Goal: Communication & Community: Share content

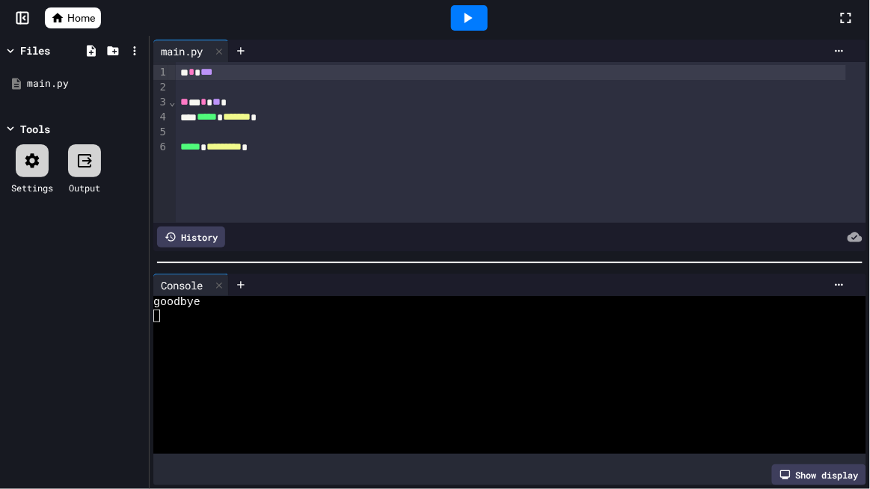
click at [0, 0] on div "Home" at bounding box center [435, 18] width 870 height 36
click at [0, 50] on div "Files main.py Tools Settings Output" at bounding box center [74, 262] width 149 height 453
click at [845, 16] on icon at bounding box center [846, 18] width 18 height 18
click at [851, 22] on icon at bounding box center [846, 18] width 18 height 18
click at [849, 17] on icon at bounding box center [846, 18] width 18 height 18
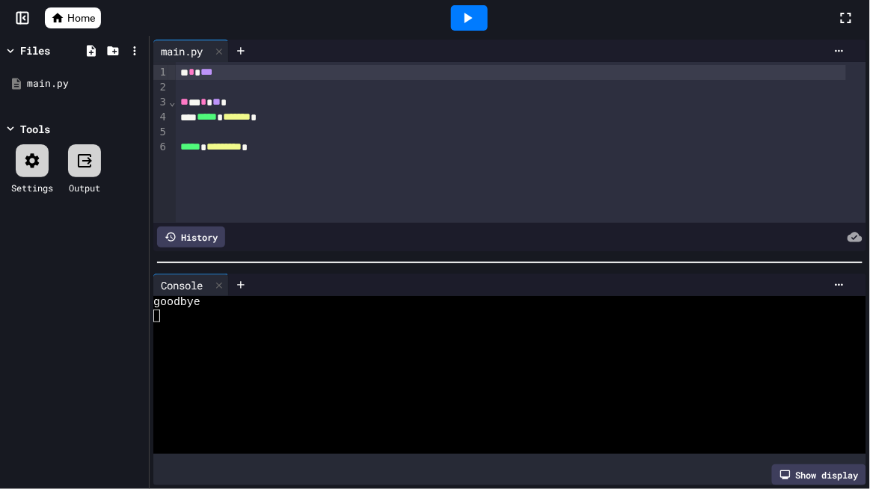
drag, startPoint x: 846, startPoint y: 42, endPoint x: 850, endPoint y: 32, distance: 10.7
click at [846, 41] on div "main.py" at bounding box center [509, 51] width 713 height 22
click at [59, 17] on icon at bounding box center [57, 18] width 11 height 10
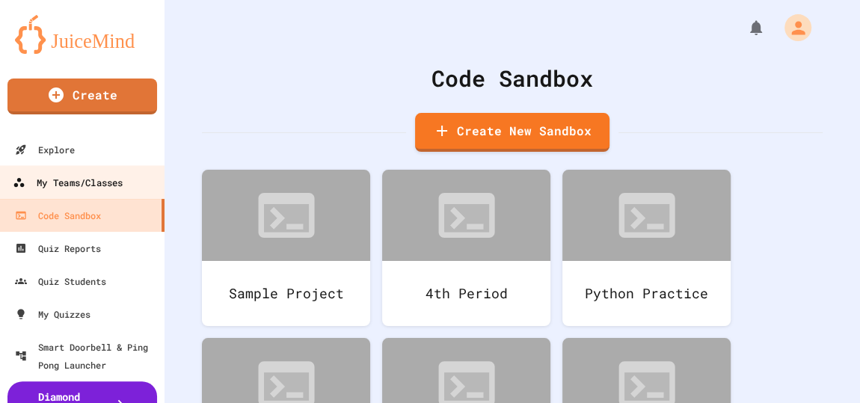
click at [66, 173] on div "My Teams/Classes" at bounding box center [68, 182] width 110 height 19
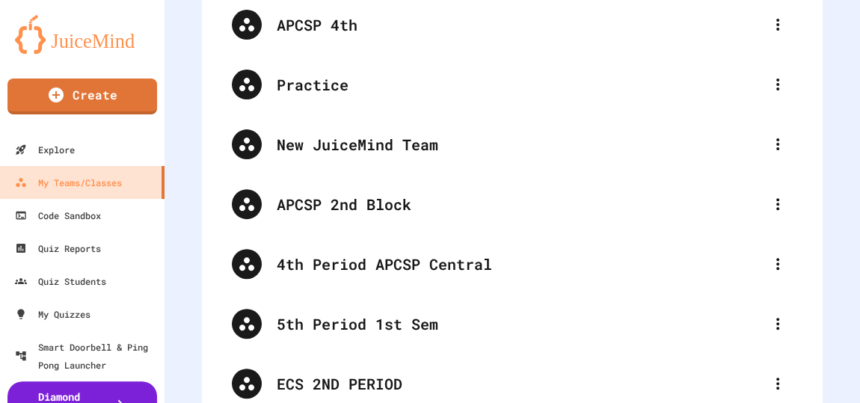
scroll to position [67, 0]
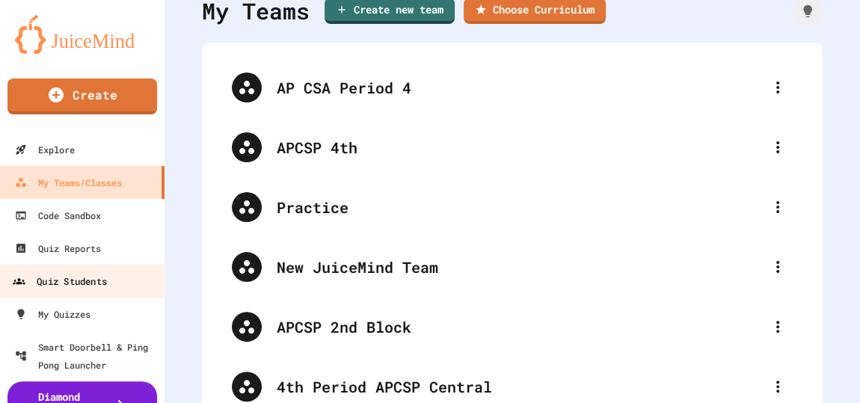
click at [90, 280] on div "Quiz Students" at bounding box center [60, 281] width 94 height 19
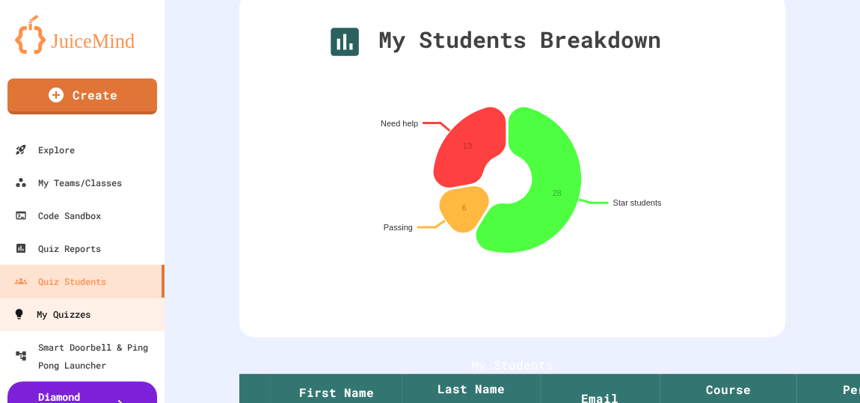
click at [84, 303] on link "My Quizzes" at bounding box center [83, 314] width 170 height 34
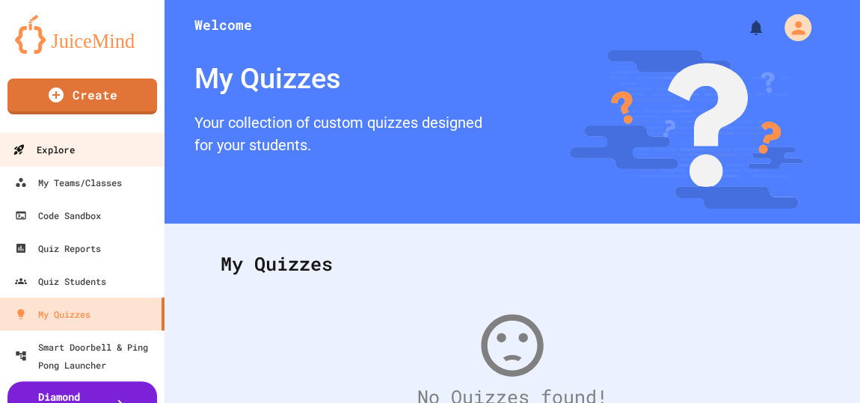
click at [86, 154] on link "Explore" at bounding box center [83, 149] width 170 height 34
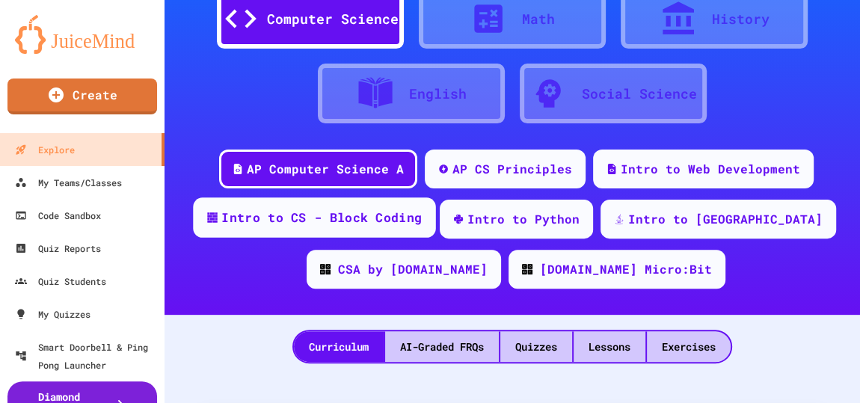
scroll to position [135, 0]
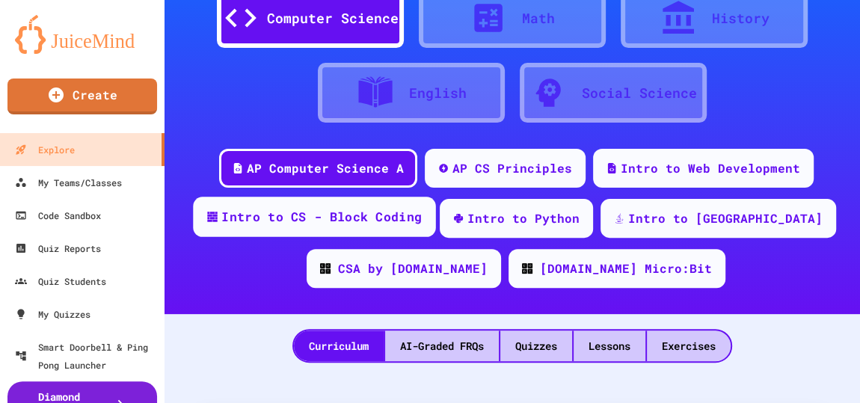
click at [379, 218] on div "Intro to CS - Block Coding" at bounding box center [321, 217] width 200 height 19
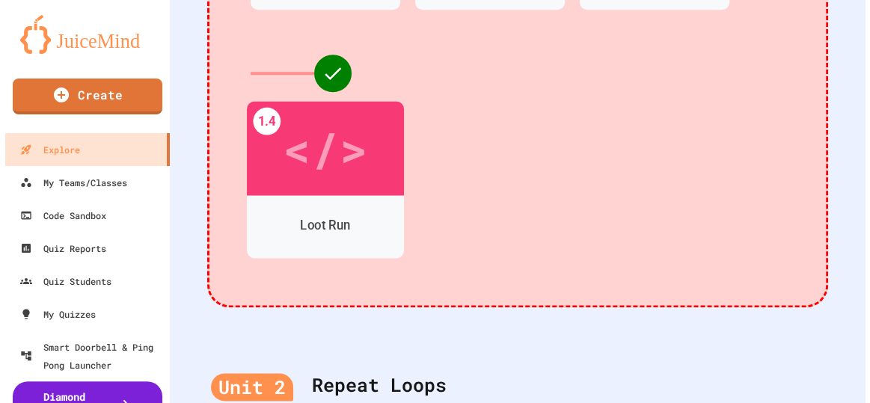
scroll to position [747, 0]
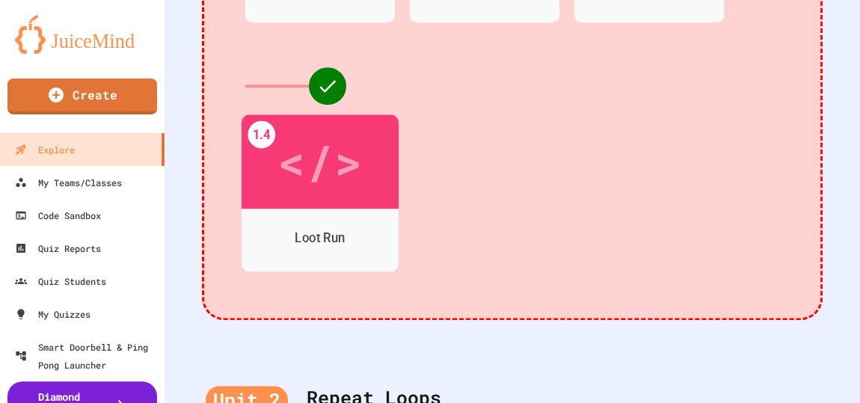
click at [336, 179] on div "</>" at bounding box center [319, 161] width 84 height 71
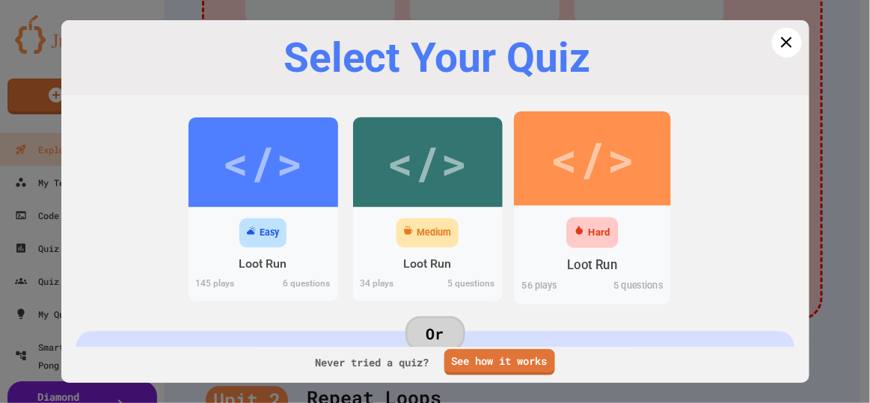
click at [579, 151] on div "</>" at bounding box center [592, 158] width 84 height 71
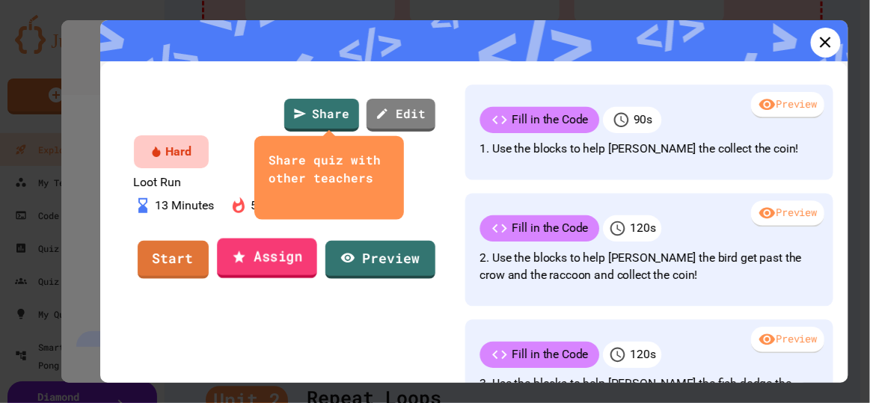
click at [277, 279] on link "Assign" at bounding box center [267, 259] width 100 height 40
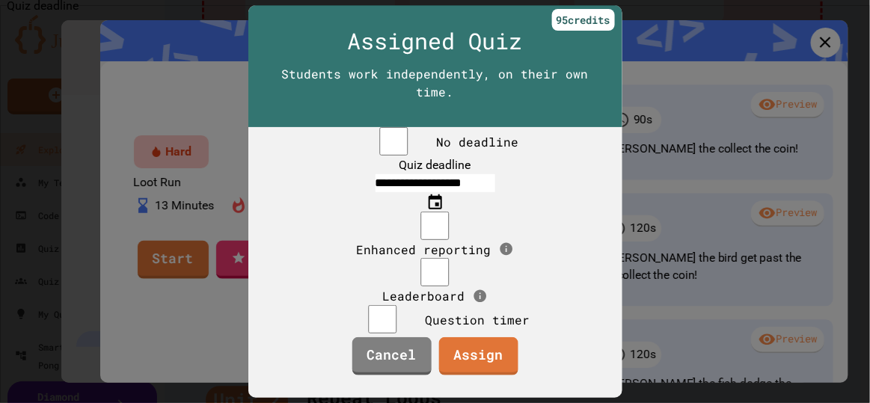
click at [444, 194] on icon "Choose date, selected date is Aug 29, 2025" at bounding box center [435, 203] width 18 height 18
click at [413, 185] on input "**********" at bounding box center [435, 183] width 120 height 18
click at [422, 182] on input "**********" at bounding box center [435, 183] width 120 height 18
click at [444, 194] on icon "Choose date, selected date is Aug 29, 2025" at bounding box center [435, 203] width 18 height 18
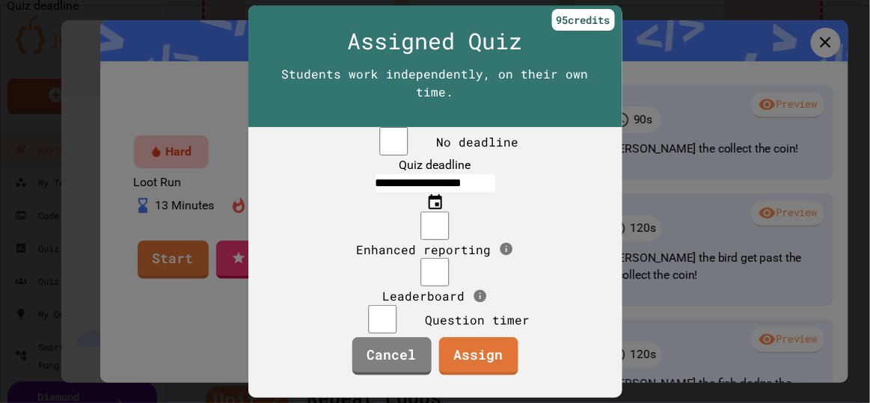
click at [424, 180] on input "**********" at bounding box center [435, 183] width 120 height 18
type input "**********"
click at [483, 375] on link "Assign" at bounding box center [478, 355] width 79 height 40
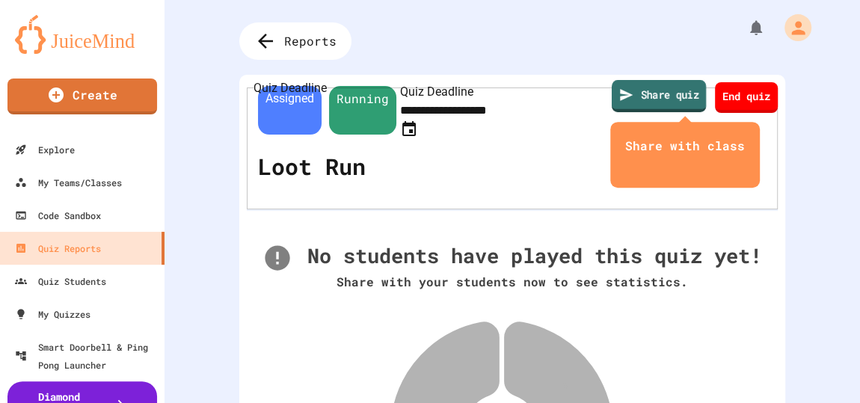
click at [648, 106] on link "Share quiz" at bounding box center [659, 96] width 94 height 32
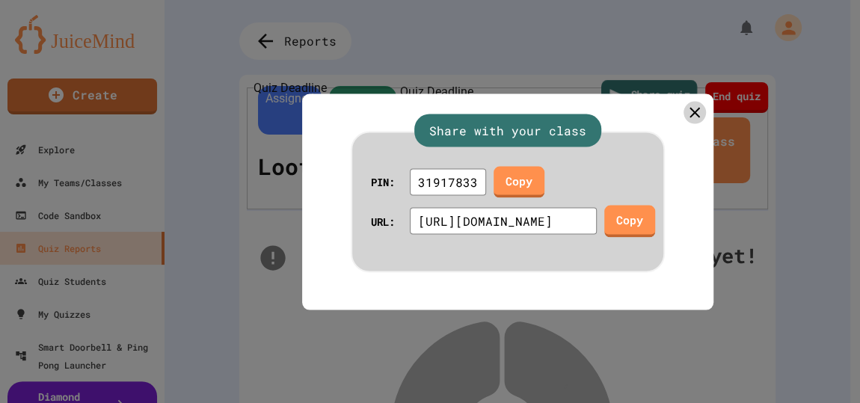
click at [648, 114] on div "Share with your class" at bounding box center [507, 130] width 311 height 33
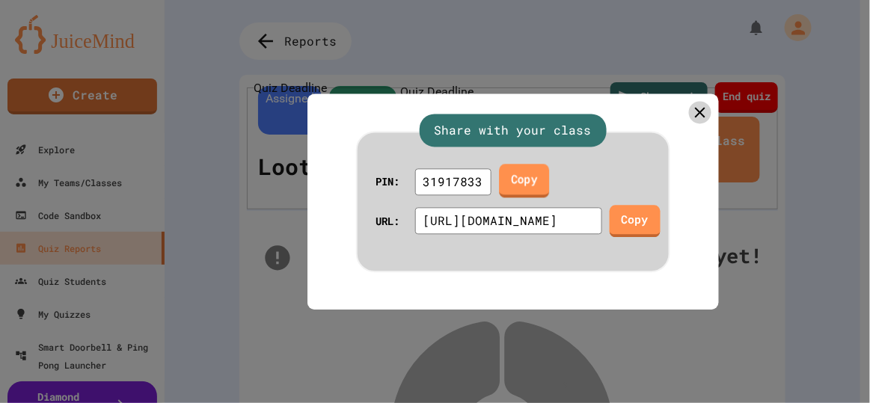
click at [529, 177] on link "Copy" at bounding box center [524, 181] width 50 height 34
click at [529, 176] on link "Copy" at bounding box center [524, 181] width 50 height 34
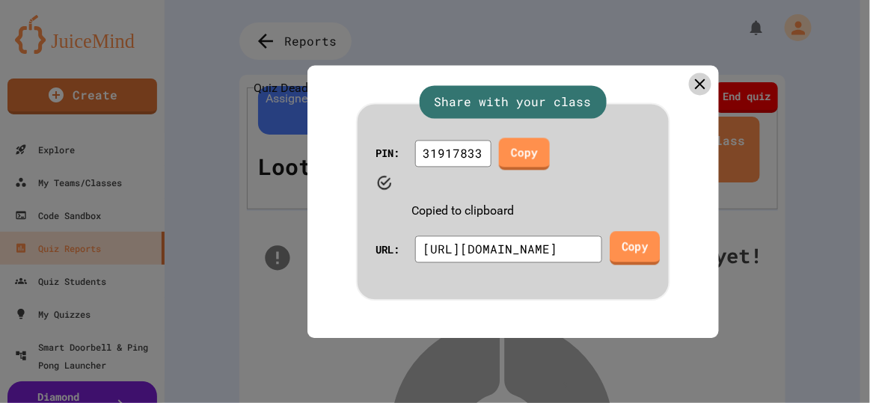
click at [631, 231] on link "Copy" at bounding box center [634, 248] width 50 height 34
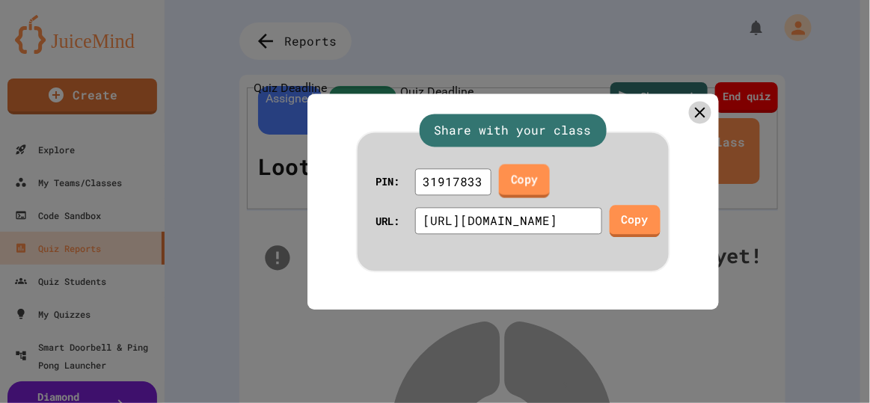
click at [529, 172] on link "Copy" at bounding box center [524, 181] width 51 height 34
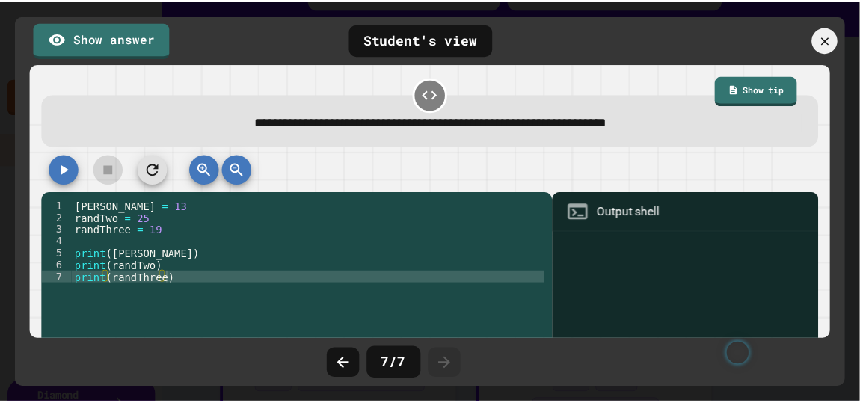
scroll to position [516, 0]
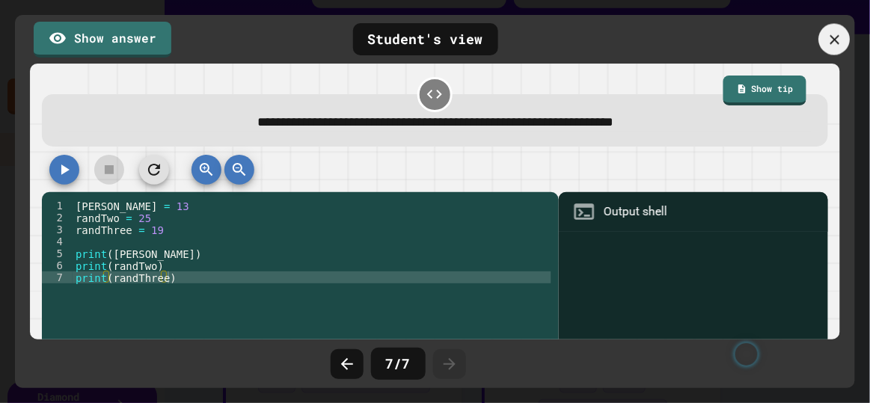
click at [837, 38] on icon at bounding box center [834, 39] width 16 height 16
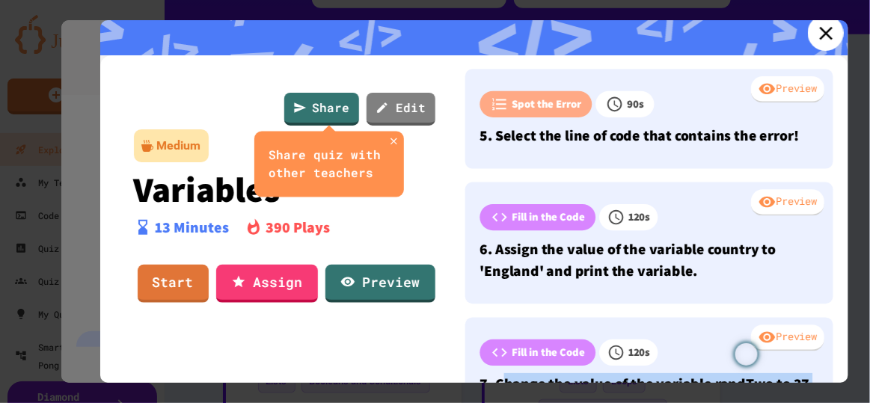
click at [827, 33] on link at bounding box center [826, 33] width 36 height 36
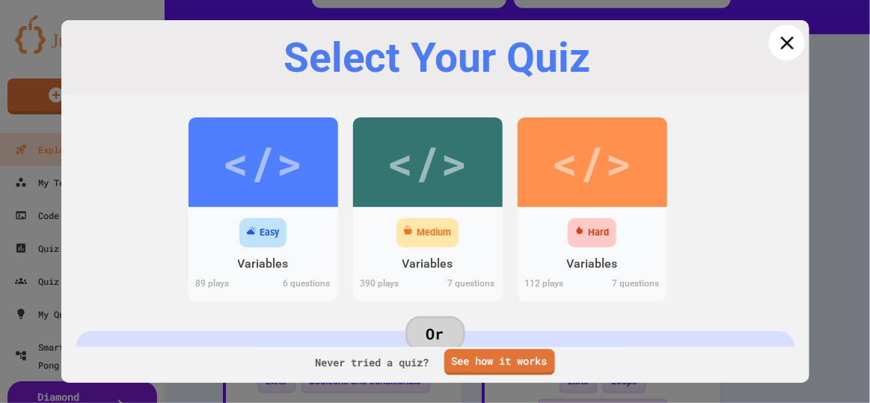
click at [775, 40] on icon at bounding box center [786, 42] width 22 height 22
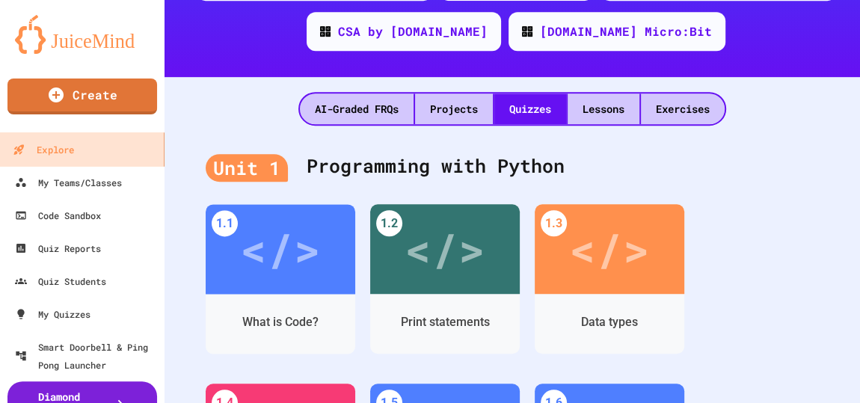
scroll to position [347, 0]
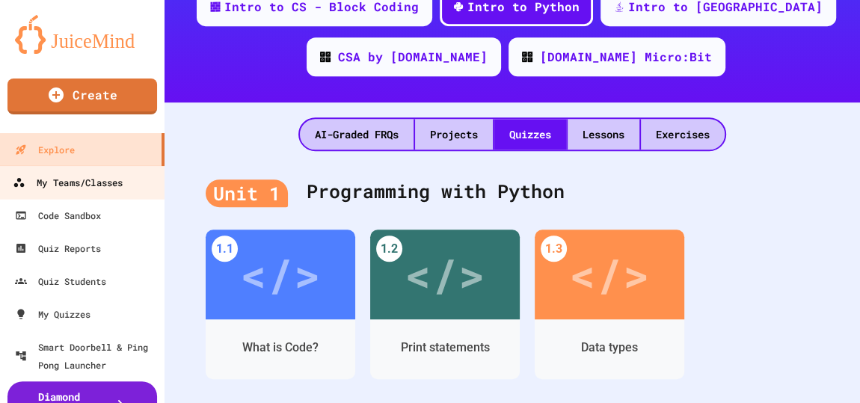
click at [49, 185] on div "My Teams/Classes" at bounding box center [68, 182] width 110 height 19
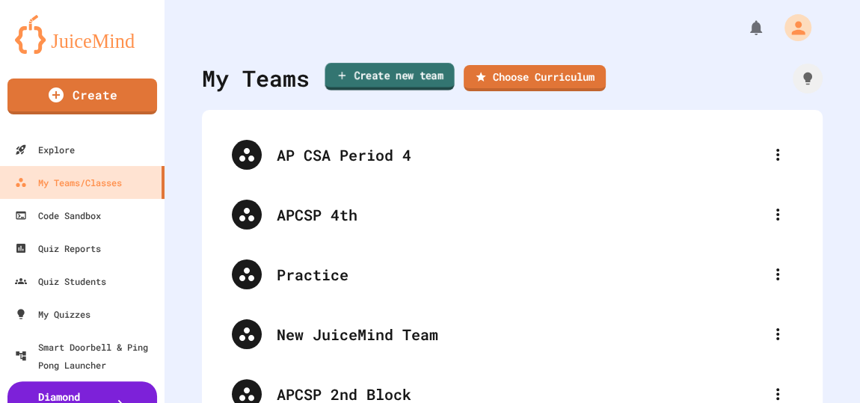
click at [381, 76] on link "Create new team" at bounding box center [389, 77] width 129 height 28
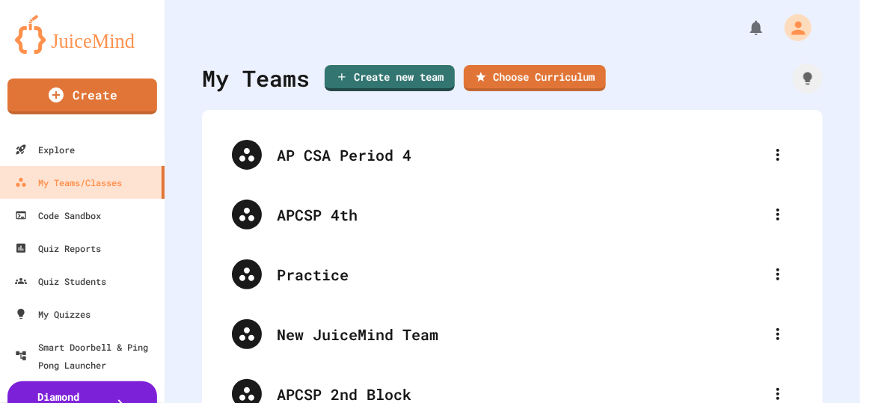
type input "**********"
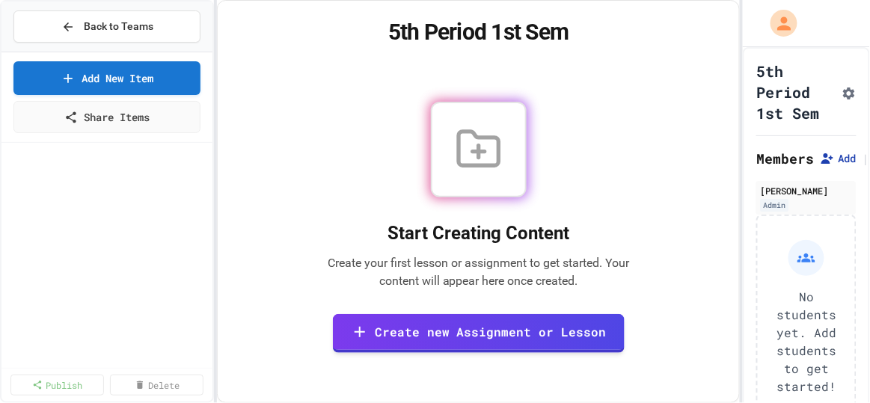
click at [831, 166] on icon at bounding box center [827, 158] width 15 height 15
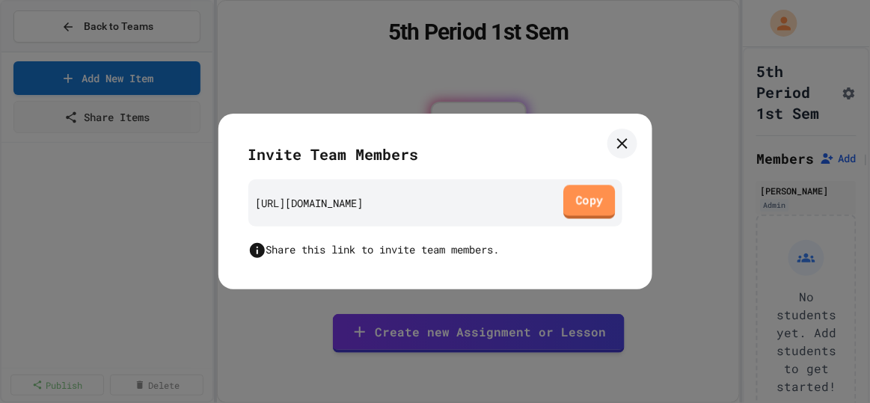
click at [587, 203] on link "Copy" at bounding box center [589, 202] width 52 height 34
click at [596, 194] on link "Copy" at bounding box center [589, 202] width 49 height 34
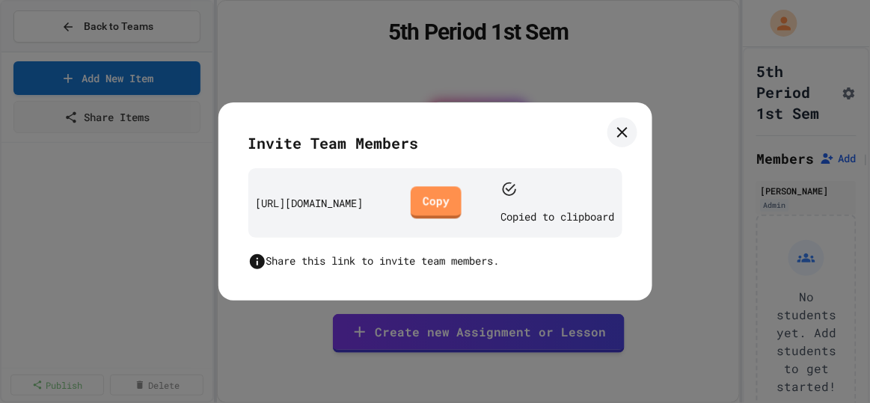
click at [624, 138] on icon at bounding box center [622, 132] width 10 height 10
